Goal: Information Seeking & Learning: Learn about a topic

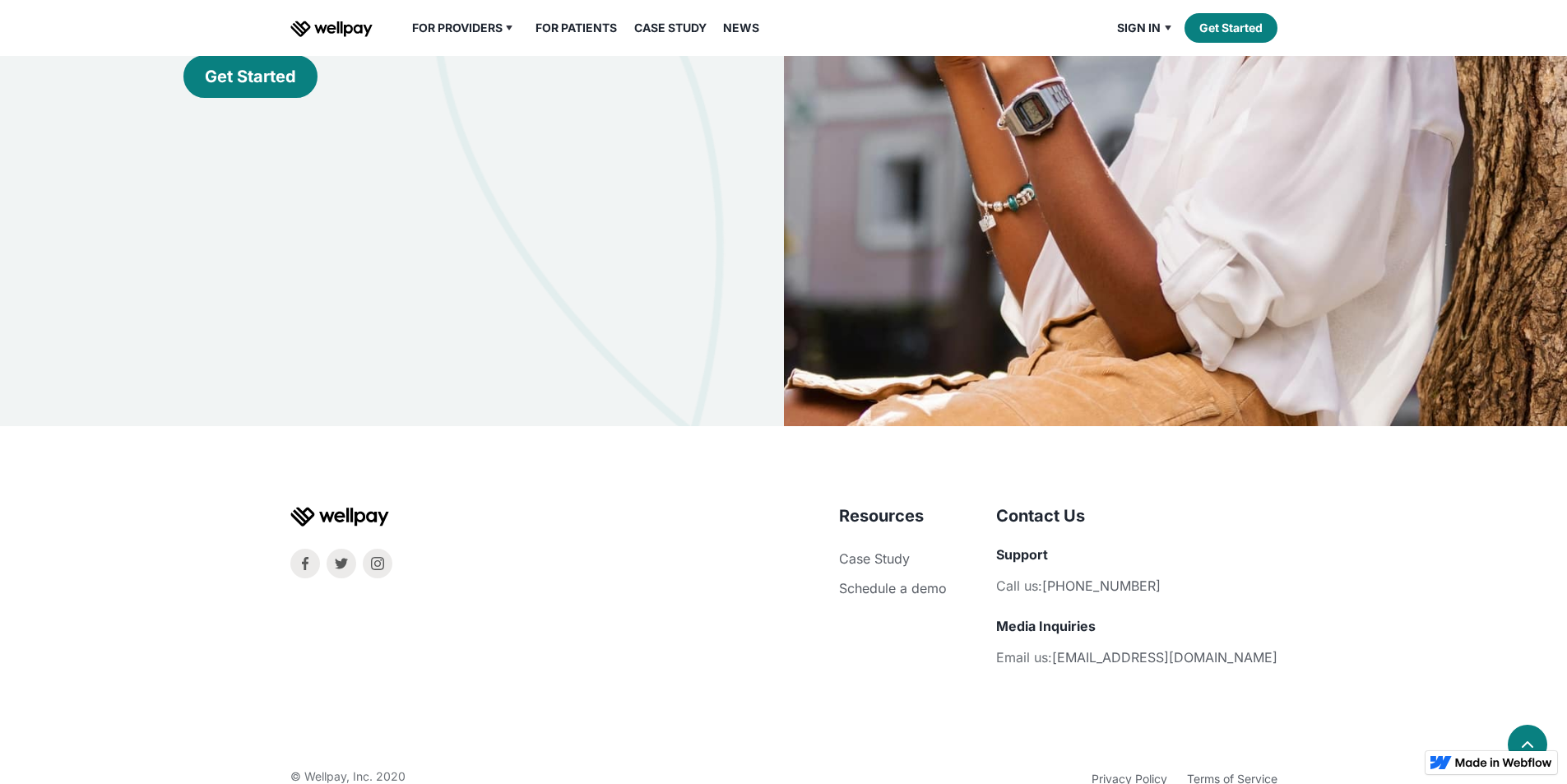
scroll to position [5348, 0]
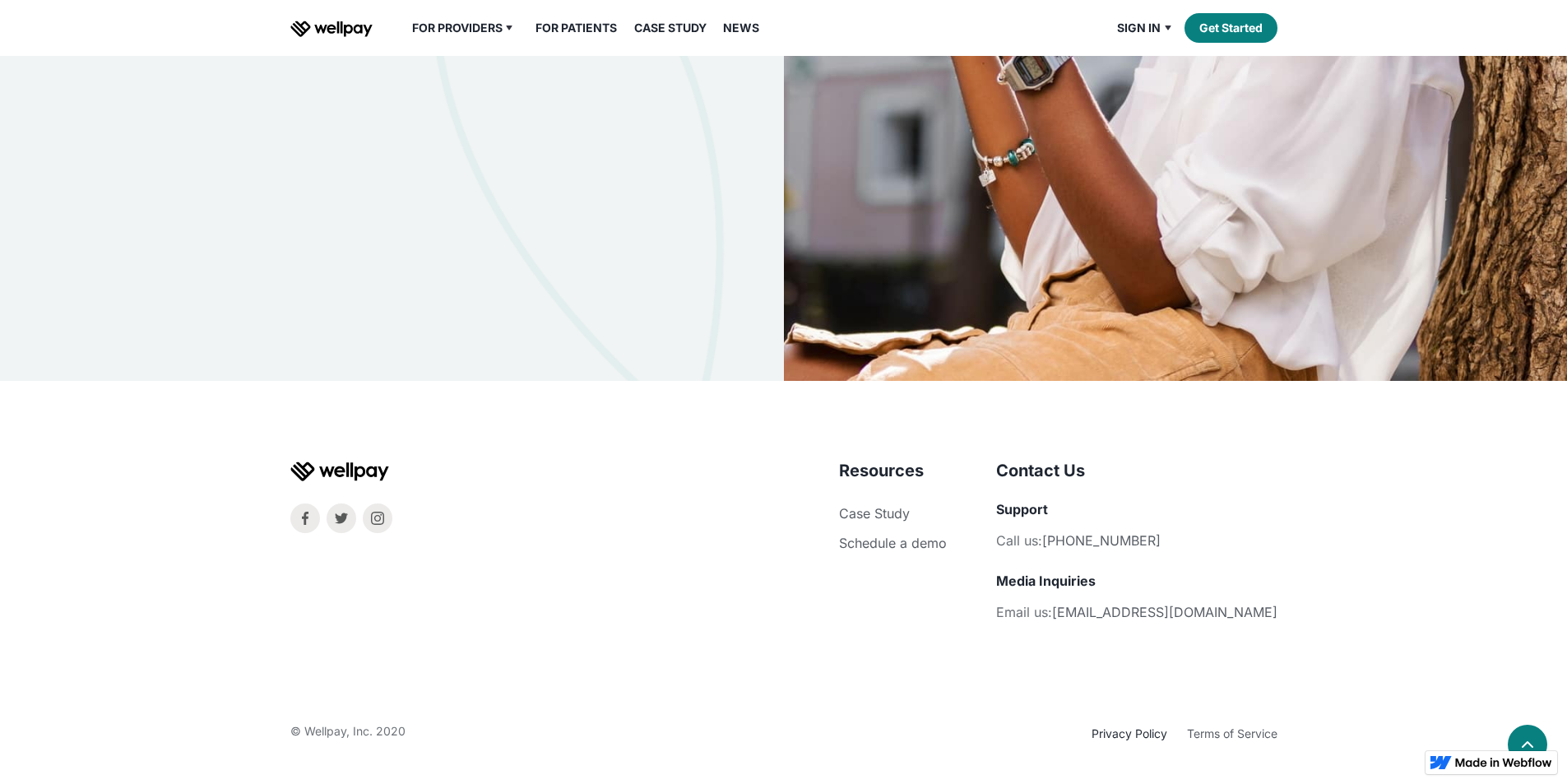
click at [1127, 733] on link "Privacy Policy" at bounding box center [1130, 733] width 75 height 14
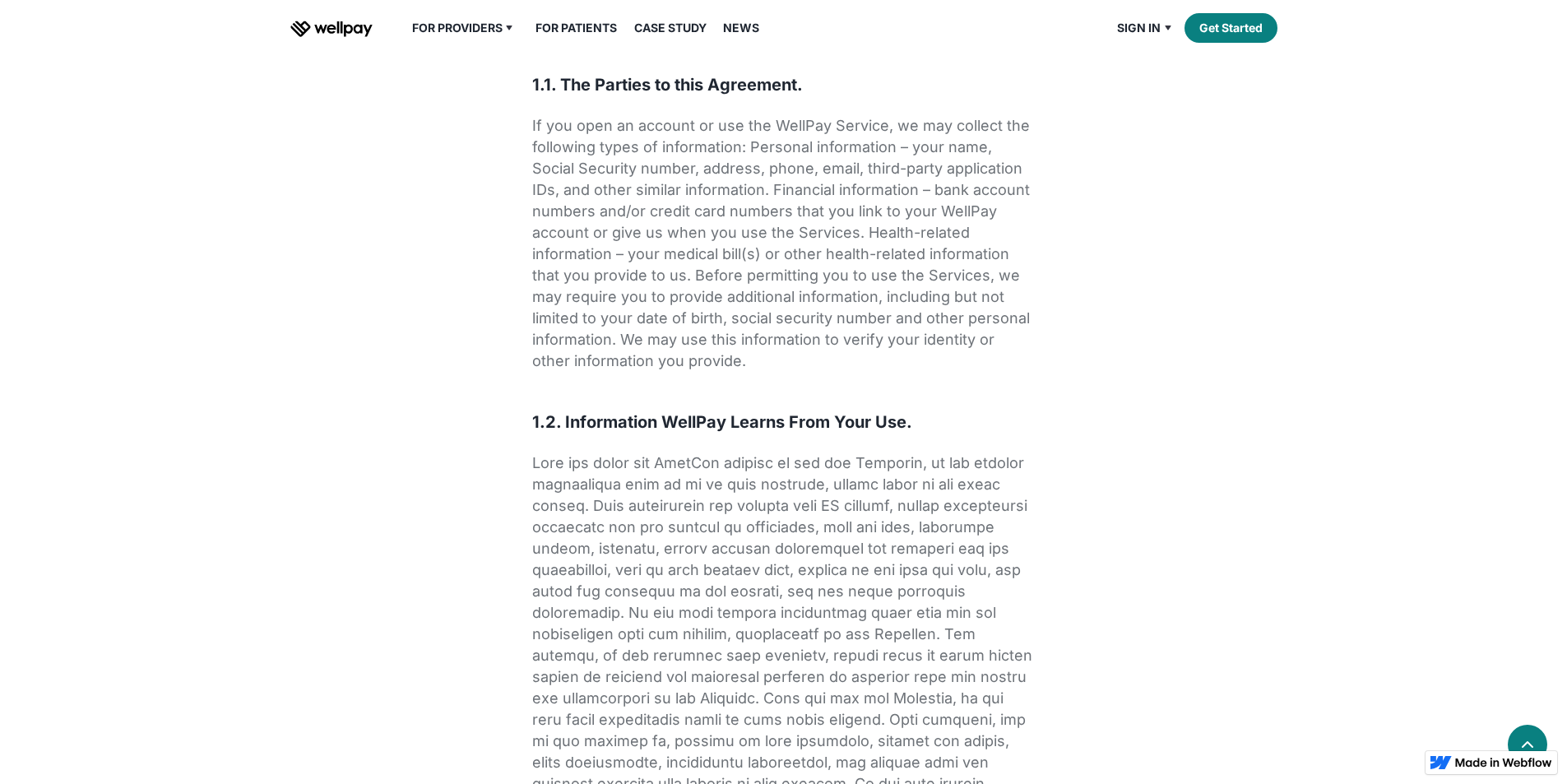
scroll to position [595, 0]
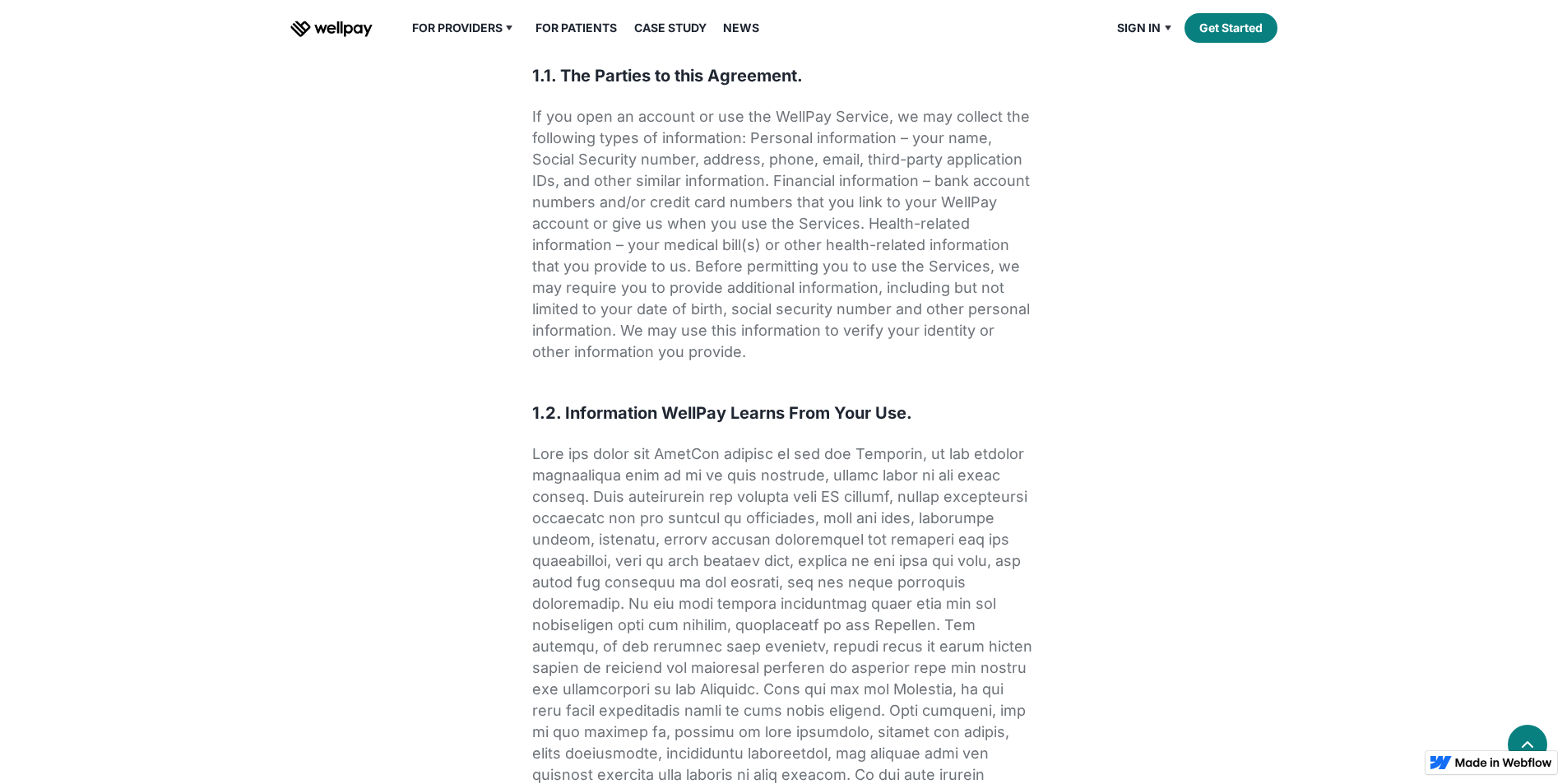
drag, startPoint x: 884, startPoint y: 212, endPoint x: 770, endPoint y: 213, distance: 114.0
click at [770, 213] on p "If you open an account or use the WellPay Service, we may collect the following…" at bounding box center [784, 234] width 503 height 256
copy p "WellPay Service"
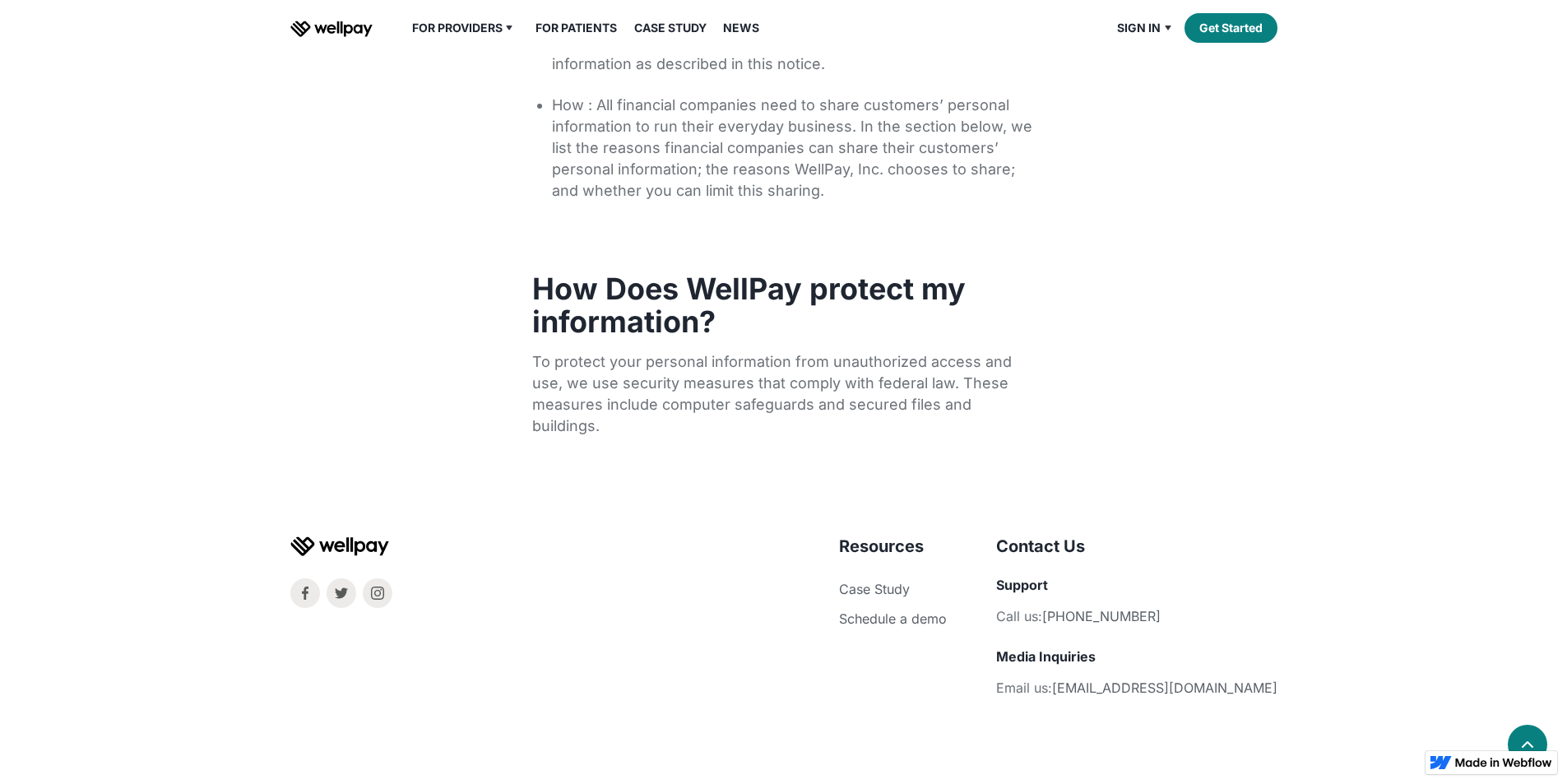
scroll to position [7831, 0]
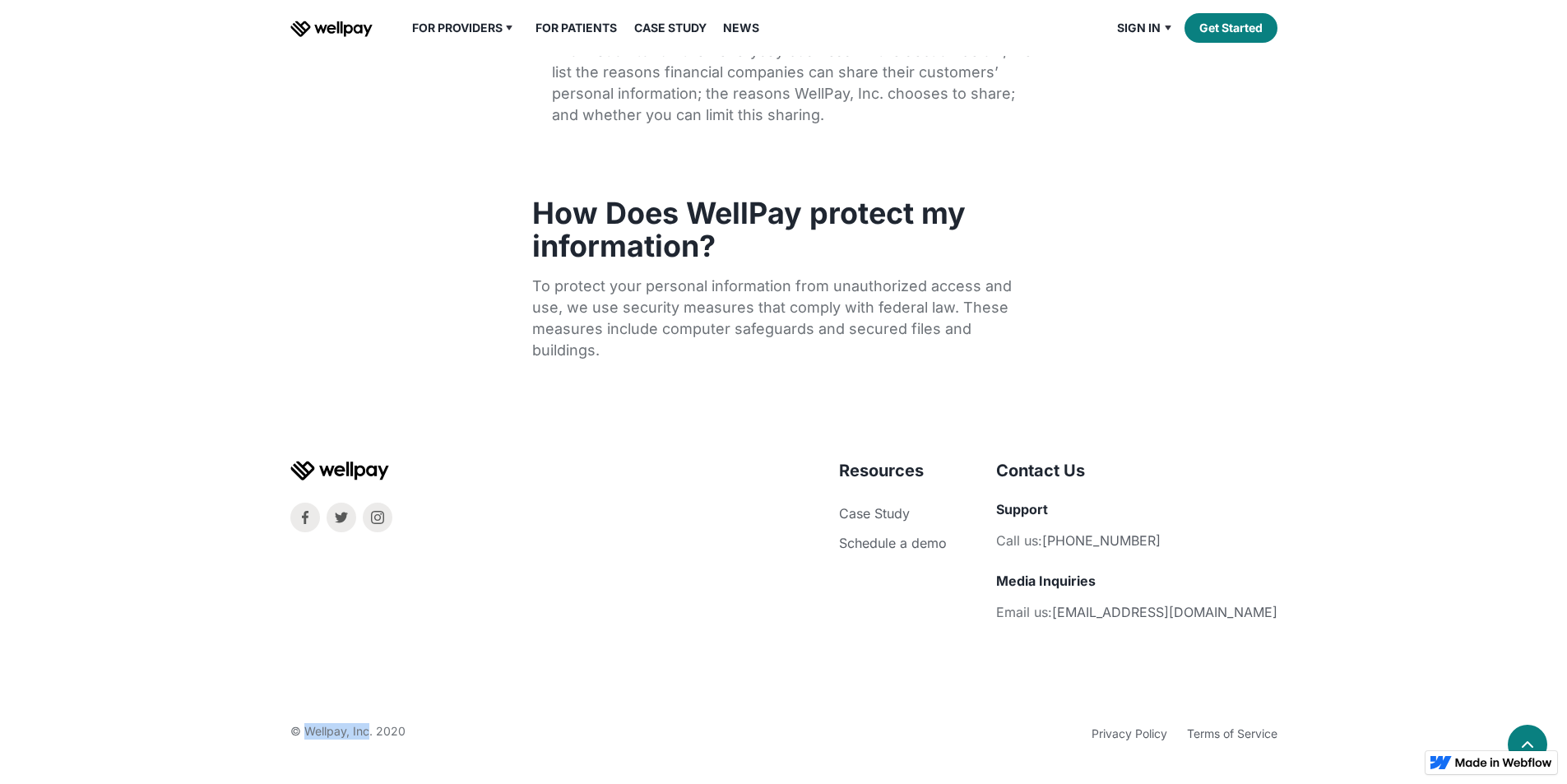
drag, startPoint x: 369, startPoint y: 732, endPoint x: 306, endPoint y: 737, distance: 63.2
click at [306, 737] on div "© Wellpay, Inc. 2020" at bounding box center [348, 733] width 115 height 21
copy div "Wellpay, Inc"
